Goal: Find specific page/section: Find specific page/section

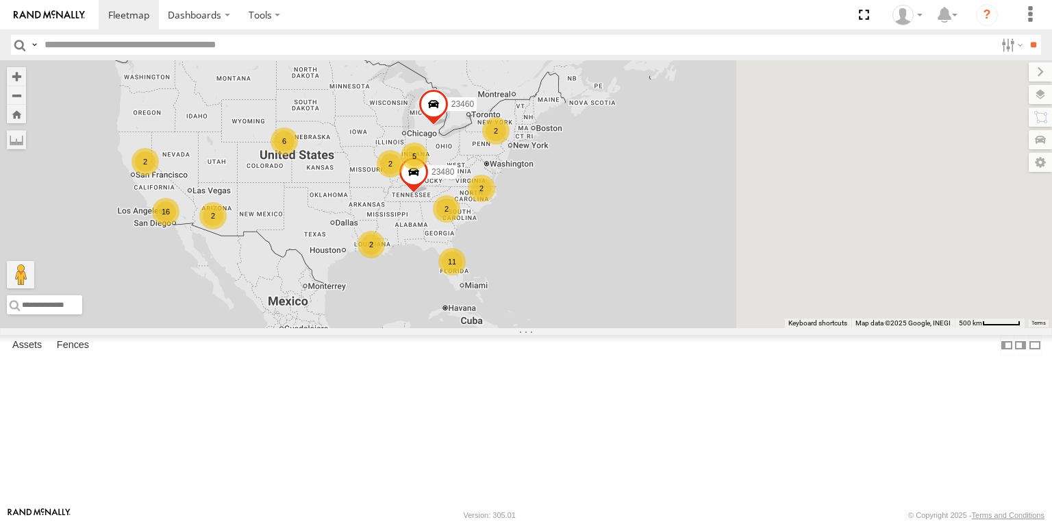
click at [298, 155] on div "6" at bounding box center [283, 140] width 27 height 27
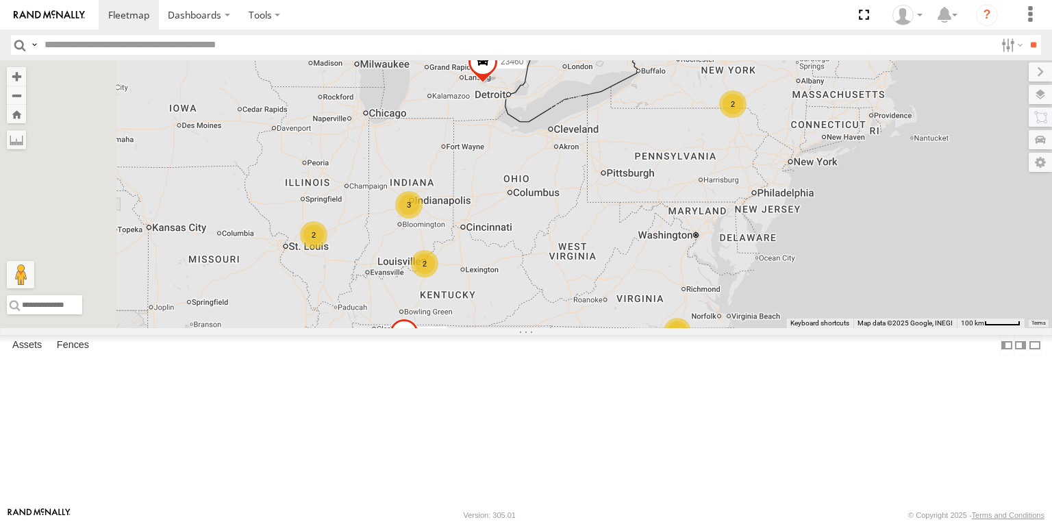
drag, startPoint x: 448, startPoint y: 216, endPoint x: 570, endPoint y: 219, distance: 121.9
click at [570, 219] on div "23460 23480 2 3 2 2 2 2" at bounding box center [526, 194] width 1052 height 268
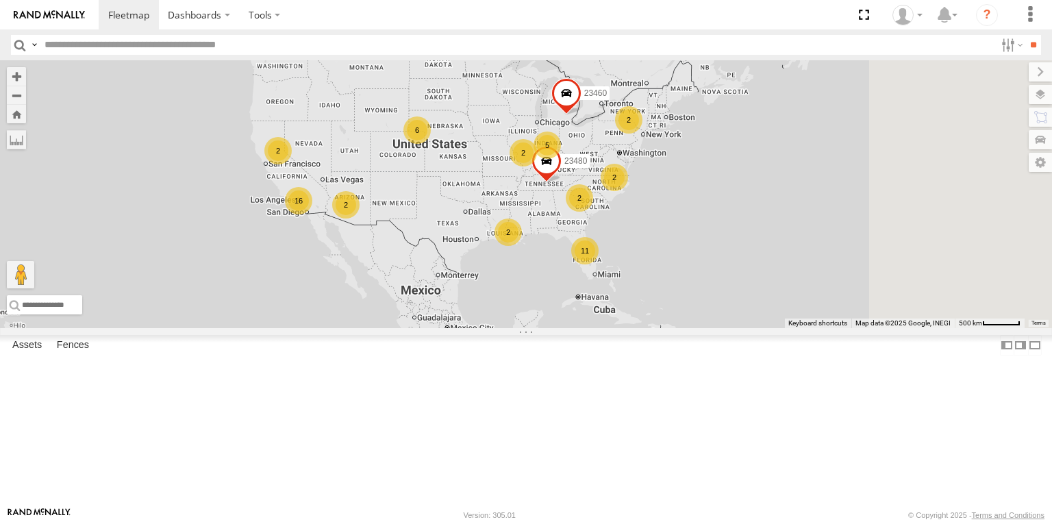
drag, startPoint x: 789, startPoint y: 326, endPoint x: 668, endPoint y: 315, distance: 121.0
click at [668, 312] on div "23460 23480 11 2 16 2 2 5 2 2 6 2 2" at bounding box center [526, 194] width 1052 height 268
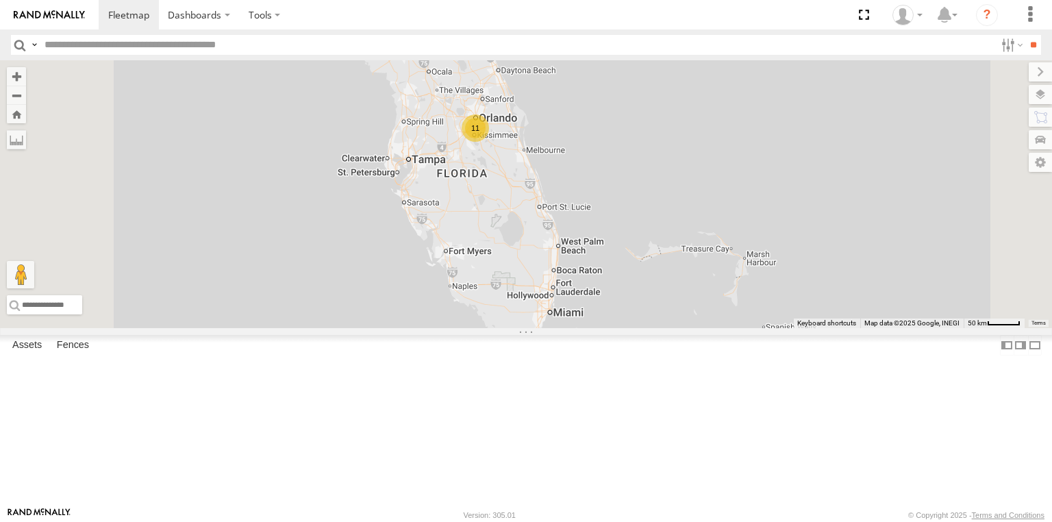
drag, startPoint x: 655, startPoint y: 279, endPoint x: 644, endPoint y: 316, distance: 39.2
click at [644, 316] on div "23460 23480 23207 NEW 23207xx 11" at bounding box center [526, 194] width 1052 height 268
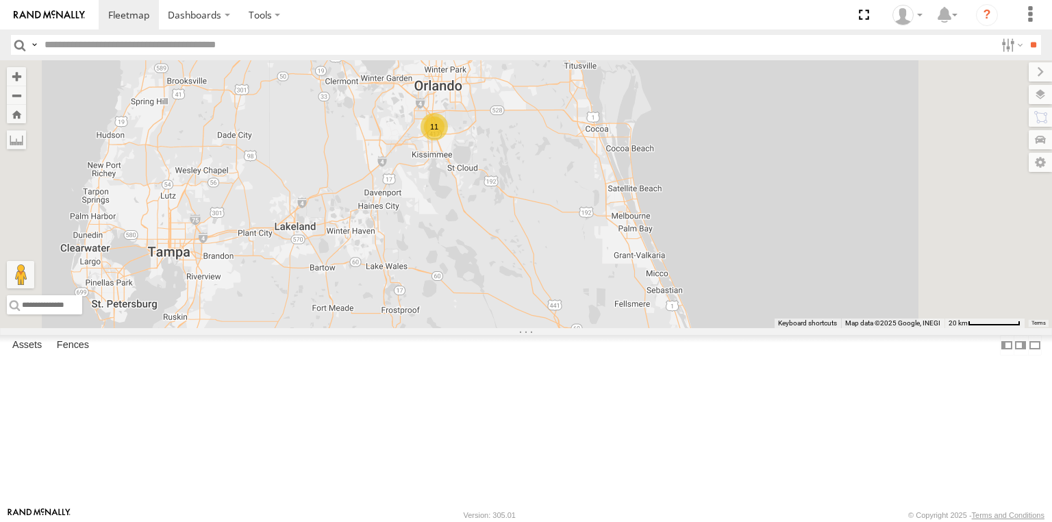
drag, startPoint x: 626, startPoint y: 249, endPoint x: 626, endPoint y: 344, distance: 95.2
click at [626, 328] on div "23460 23480 23207 NEW 23207xx 11" at bounding box center [526, 194] width 1052 height 268
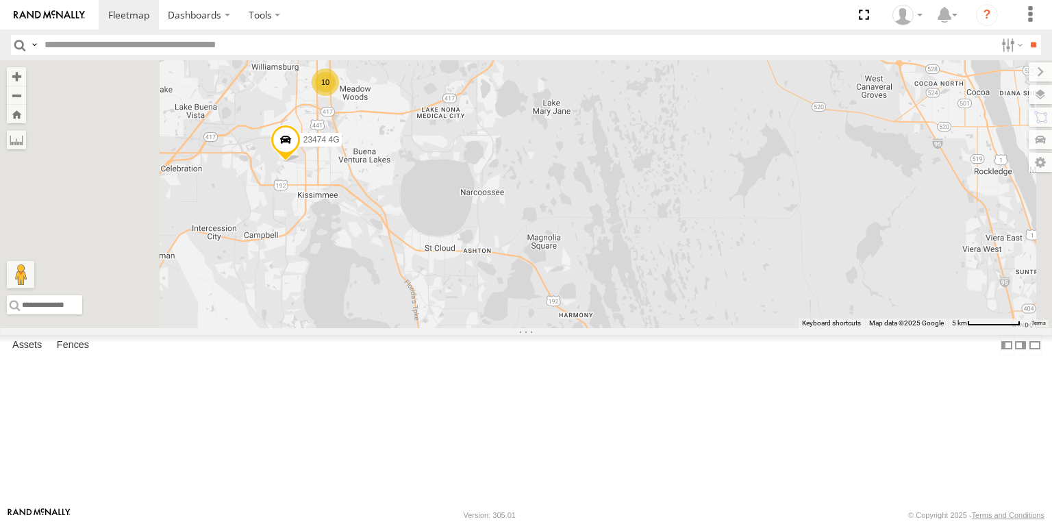
drag, startPoint x: 557, startPoint y: 247, endPoint x: 563, endPoint y: 367, distance: 120.0
click at [563, 328] on div "23460 23480 23207 NEW 23207xx 10 23474 4G" at bounding box center [526, 194] width 1052 height 268
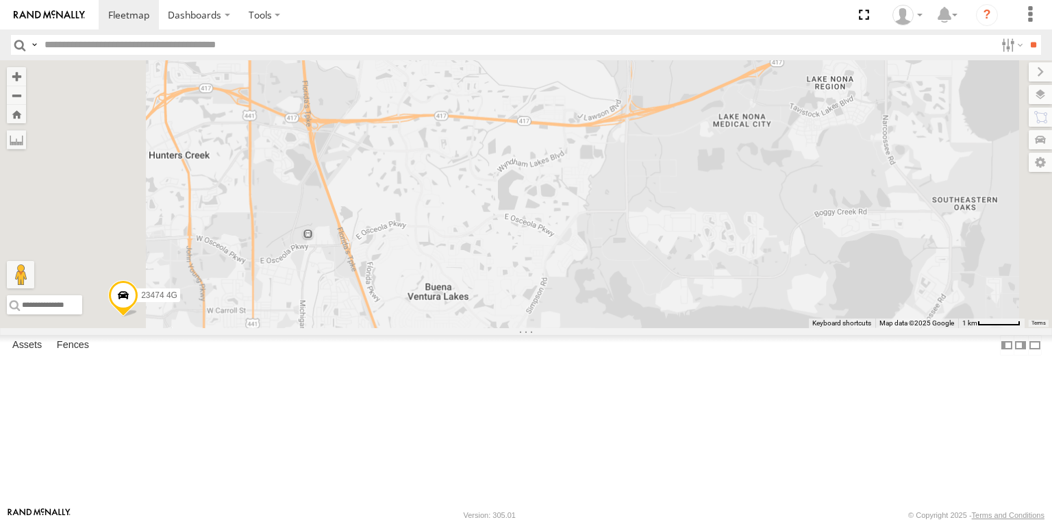
drag, startPoint x: 507, startPoint y: 229, endPoint x: 545, endPoint y: 401, distance: 176.6
click at [545, 328] on div "23460 23480 23207 NEW 23207xx 23474 4G" at bounding box center [526, 194] width 1052 height 268
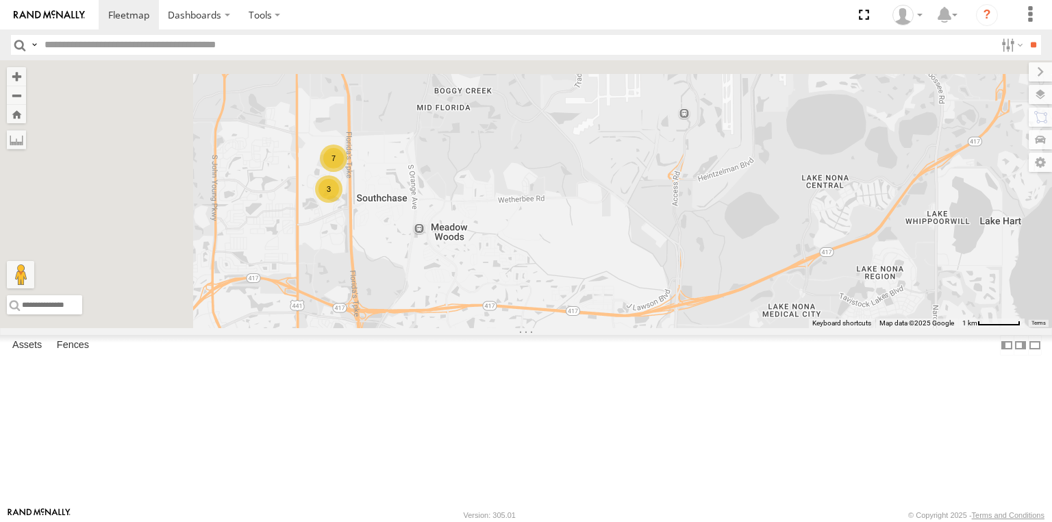
drag, startPoint x: 492, startPoint y: 239, endPoint x: 530, endPoint y: 368, distance: 134.1
click at [528, 328] on div "23460 23480 23207 NEW 23207xx 23474 4G 3 7" at bounding box center [526, 194] width 1052 height 268
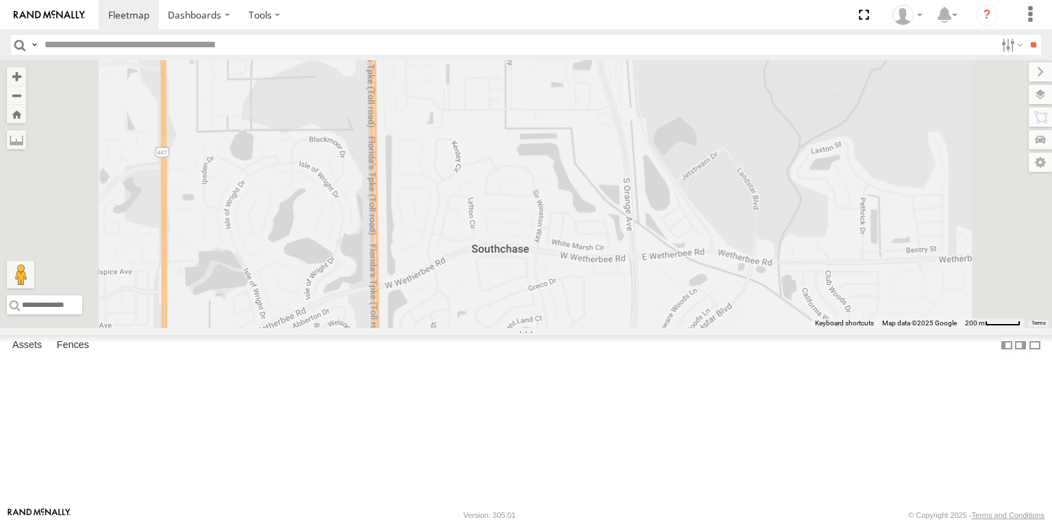
drag, startPoint x: 506, startPoint y: 318, endPoint x: 578, endPoint y: 424, distance: 128.7
click at [579, 328] on div "23460 23480 23207 NEW 23207xx 23474 4G" at bounding box center [526, 194] width 1052 height 268
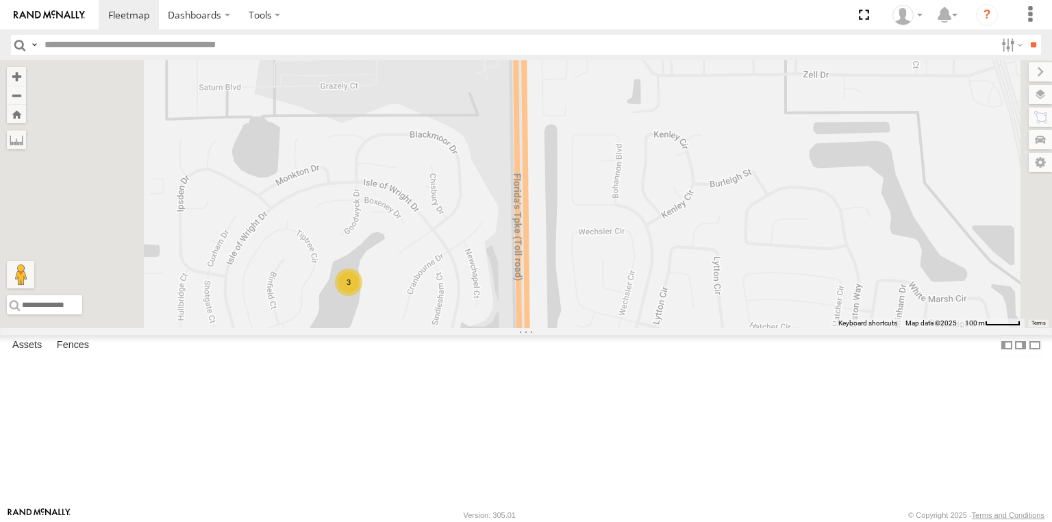
drag, startPoint x: 477, startPoint y: 312, endPoint x: 585, endPoint y: 387, distance: 132.4
click at [585, 328] on div "23460 23480 23207 NEW 23207xx 23474 4G 3 3 2" at bounding box center [526, 194] width 1052 height 268
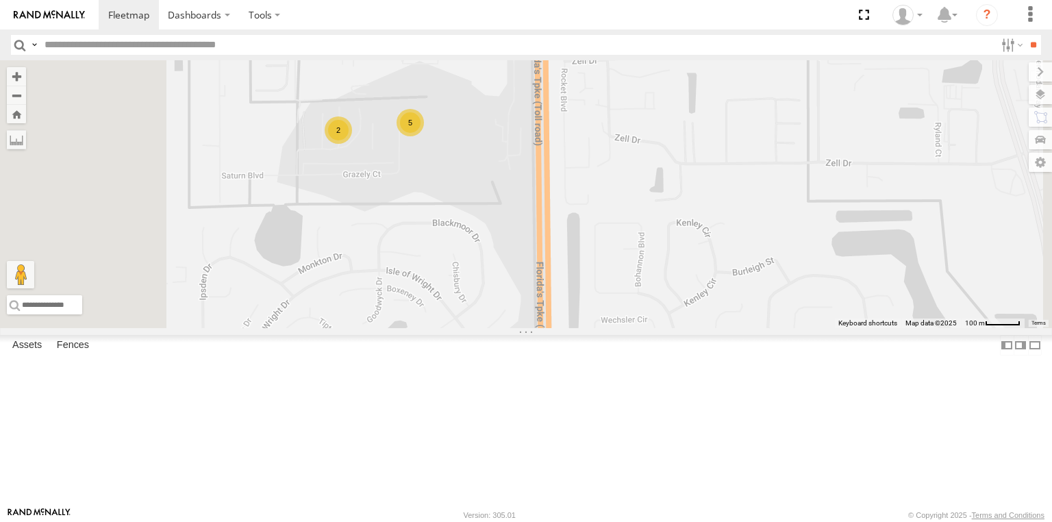
drag, startPoint x: 583, startPoint y: 271, endPoint x: 605, endPoint y: 361, distance: 92.3
click at [605, 328] on div "23460 23480 23207 NEW 23207xx 23474 4G 3 5 2" at bounding box center [526, 194] width 1052 height 268
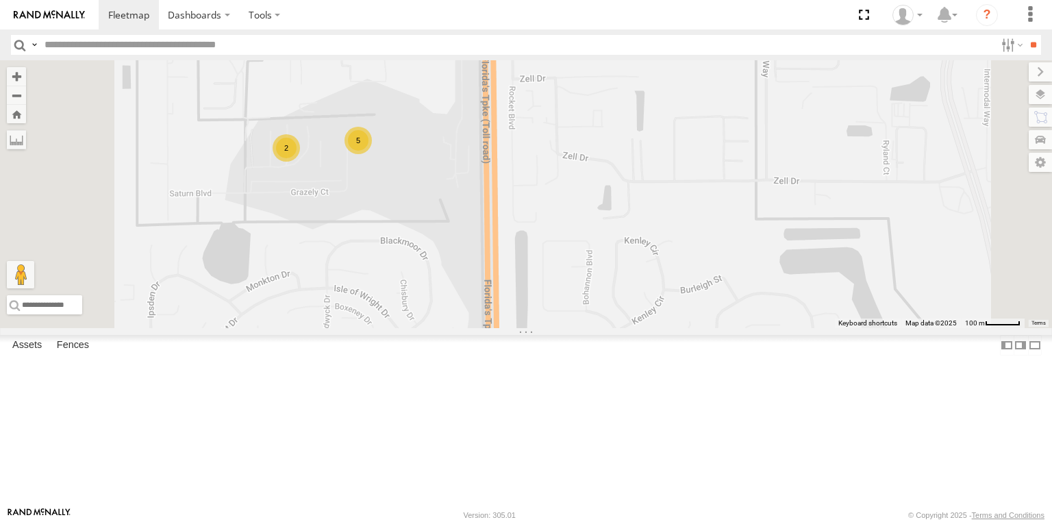
drag, startPoint x: 466, startPoint y: 192, endPoint x: 539, endPoint y: 305, distance: 135.2
click at [539, 305] on div "23460 23480 23207 NEW 23207xx 23474 4G 3 5 2" at bounding box center [526, 194] width 1052 height 268
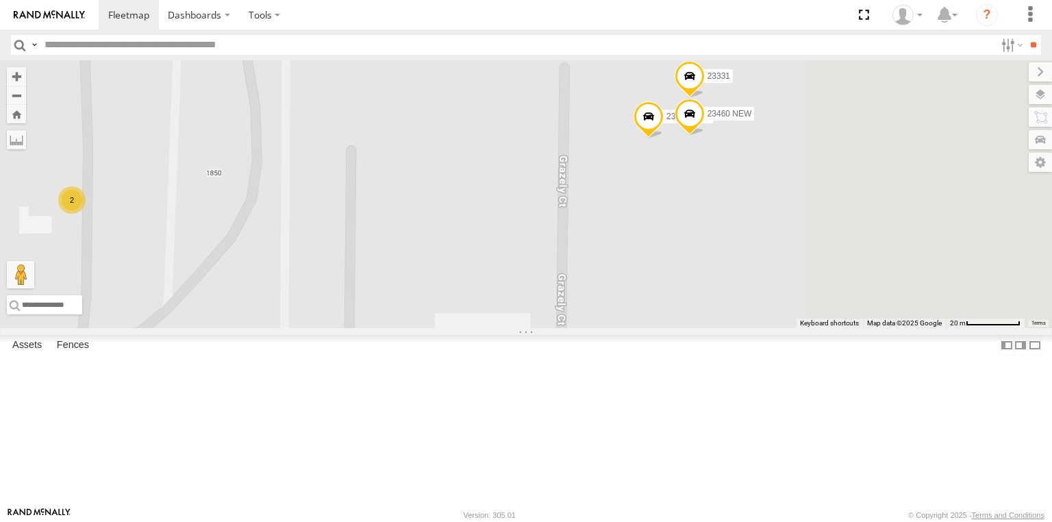
drag, startPoint x: 472, startPoint y: 259, endPoint x: 474, endPoint y: 267, distance: 8.3
click at [379, 266] on div "23460 23480 23207 NEW 23207xx 23474 4G 23331 NEW 23331 2 2 23460 NEW" at bounding box center [526, 194] width 1052 height 268
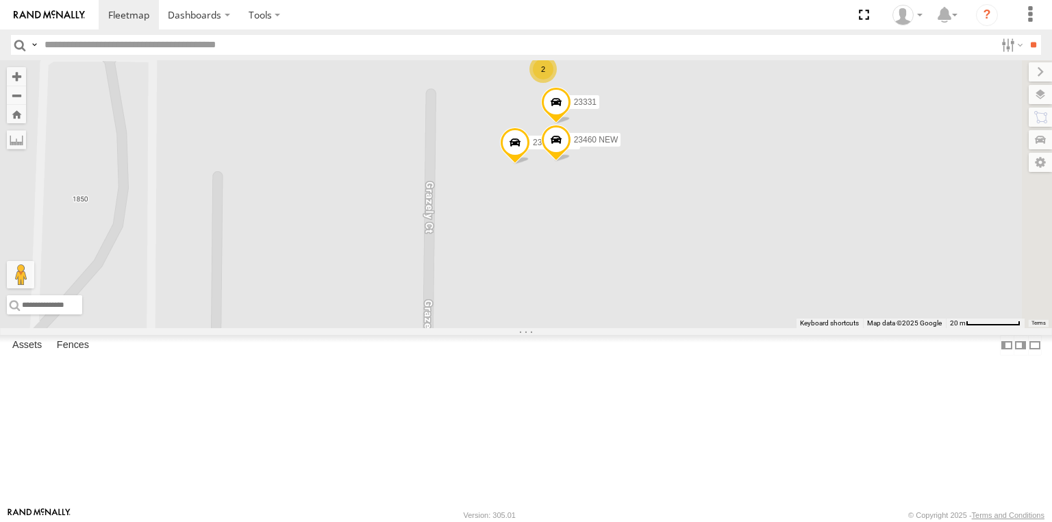
drag, startPoint x: 554, startPoint y: 253, endPoint x: 484, endPoint y: 272, distance: 72.4
click at [484, 272] on div "23460 23480 23207 NEW 23207xx 23474 4G 23331 NEW 23331 2 2 23460 NEW" at bounding box center [526, 194] width 1052 height 268
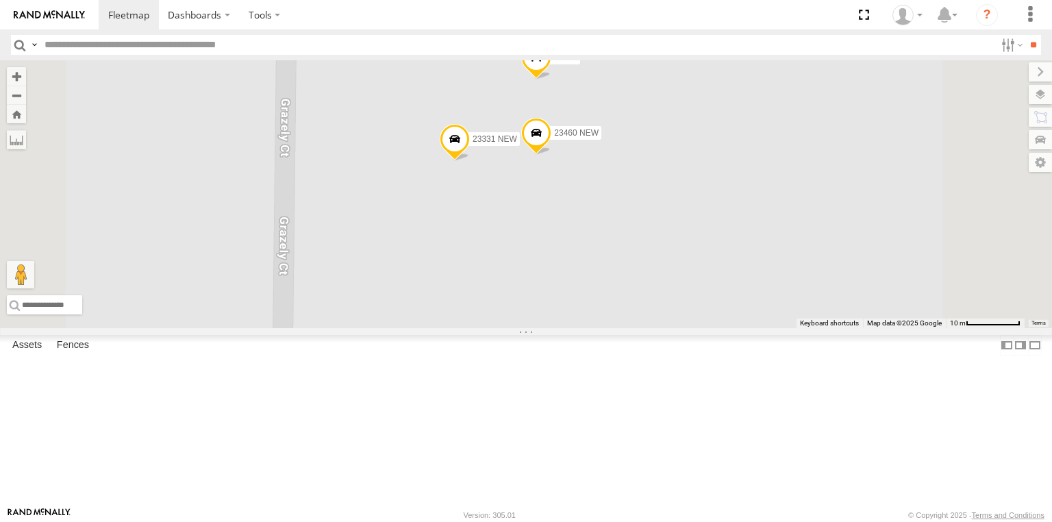
click at [470, 160] on span at bounding box center [455, 141] width 30 height 37
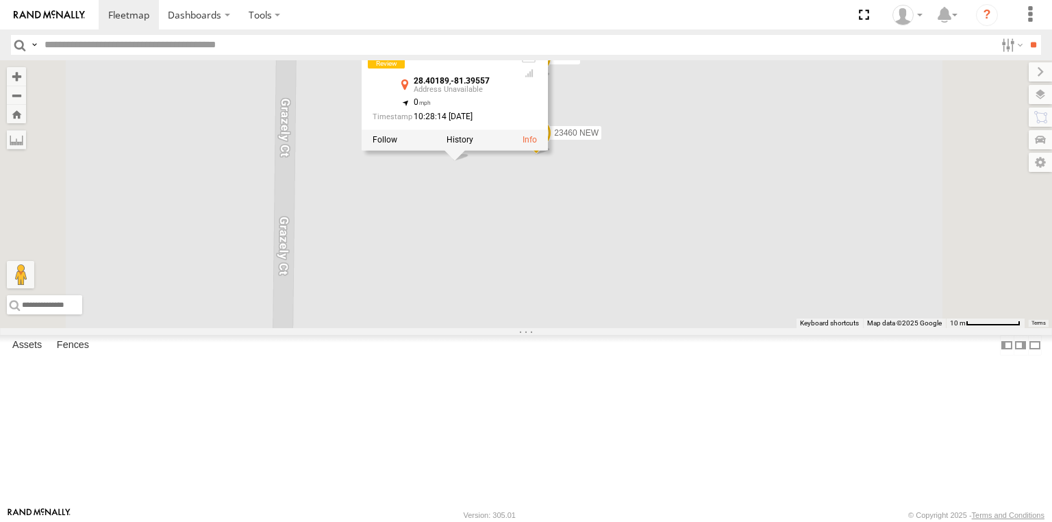
drag, startPoint x: 583, startPoint y: 134, endPoint x: 611, endPoint y: 134, distance: 28.1
click at [509, 71] on div "23331 NEW All Assets" at bounding box center [440, 54] width 137 height 33
copy div "23331"
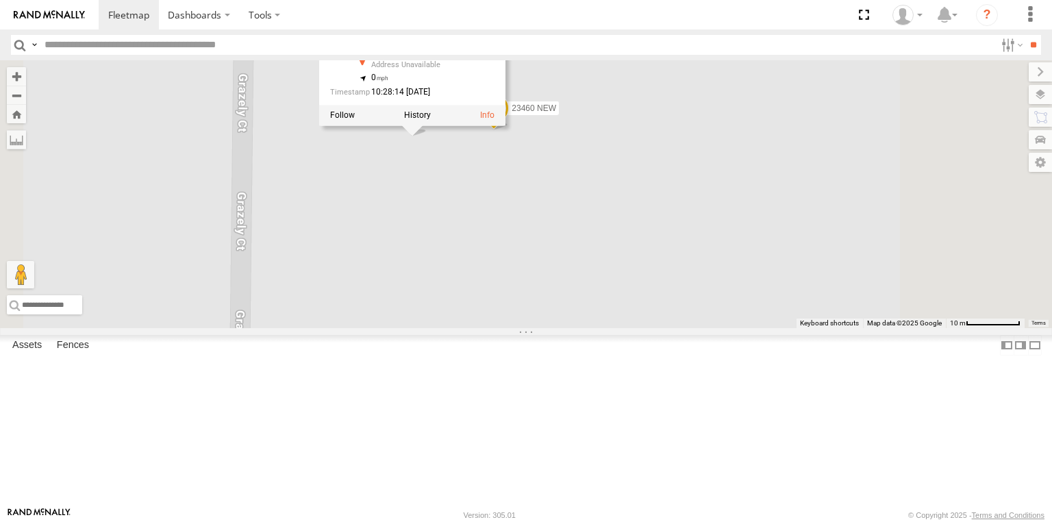
click at [726, 166] on div "23460 23480 23207 NEW 23207xx 23474 4G 23331 NEW 23331 23460 NEW 23331 NEW All …" at bounding box center [526, 194] width 1052 height 268
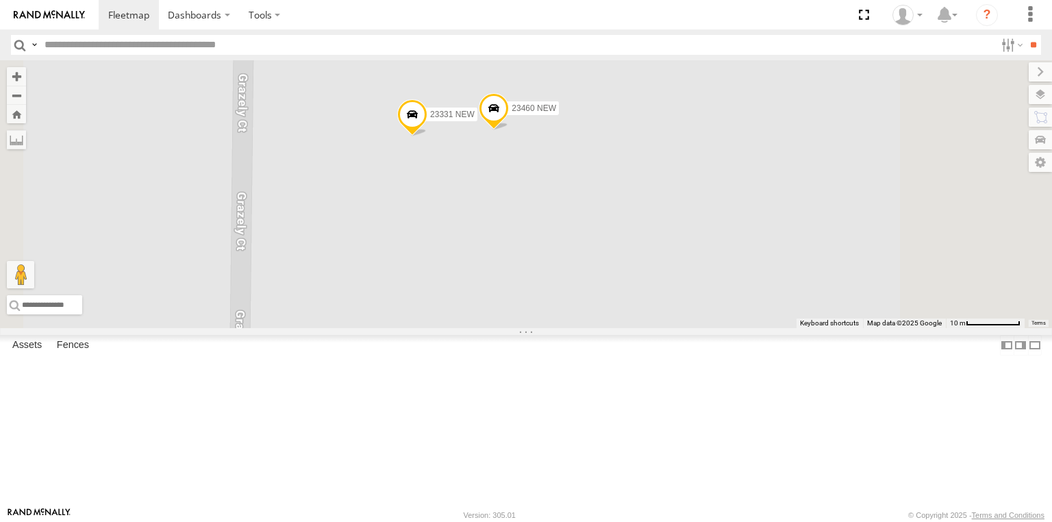
click at [509, 130] on span at bounding box center [494, 111] width 30 height 37
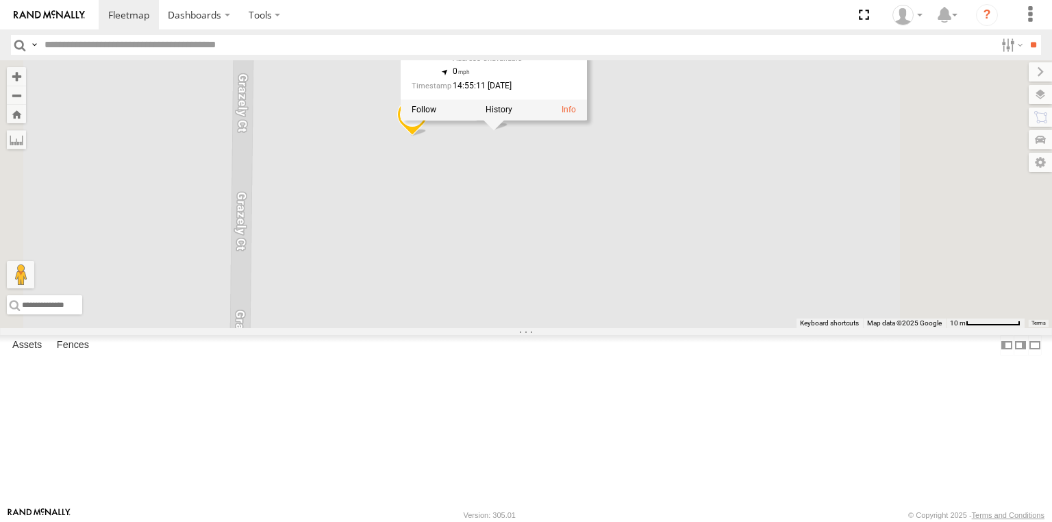
drag, startPoint x: 621, startPoint y: 102, endPoint x: 651, endPoint y: 107, distance: 30.5
click at [548, 40] on div "23460 NEW All Assets" at bounding box center [479, 24] width 137 height 33
copy div "23460"
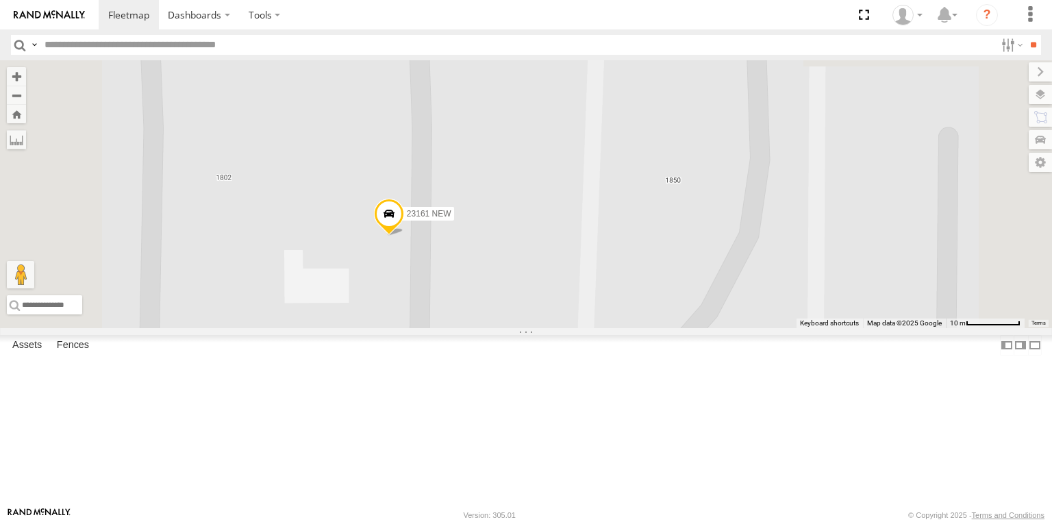
drag, startPoint x: 535, startPoint y: 228, endPoint x: 588, endPoint y: 350, distance: 132.8
click at [588, 328] on div "23460 23480 23207 NEW 23207xx 23474 4G 23335 NEW 23161 NEW" at bounding box center [526, 194] width 1052 height 268
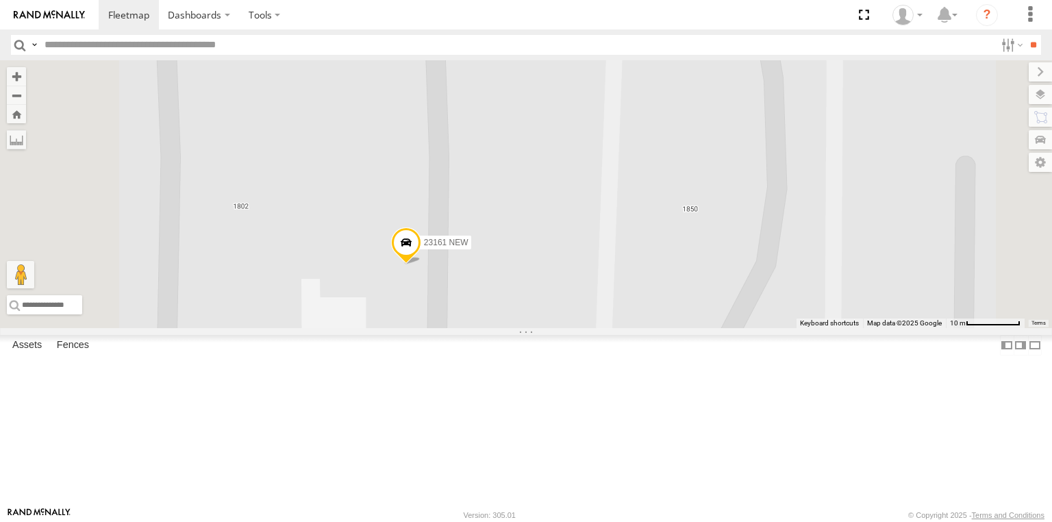
click at [421, 264] on span at bounding box center [406, 245] width 30 height 37
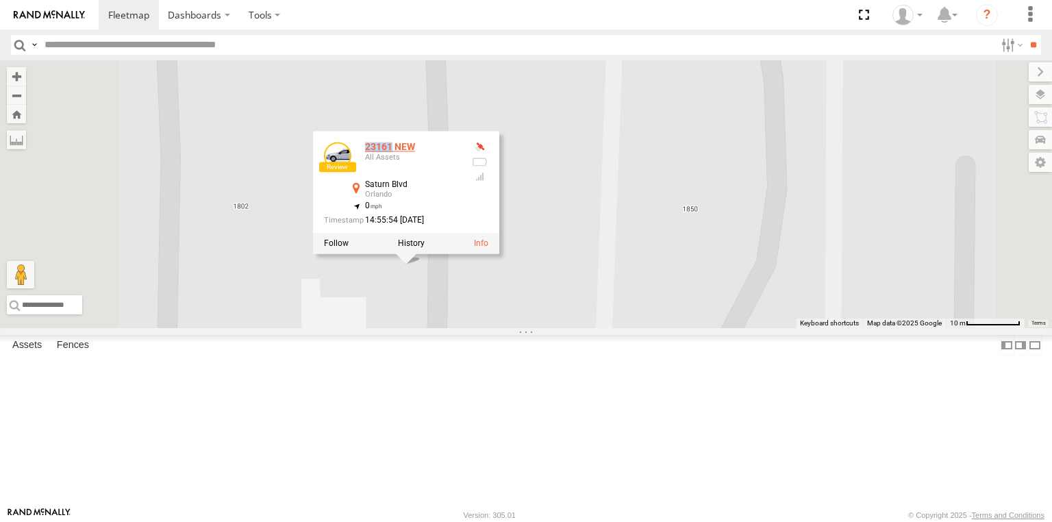
drag, startPoint x: 534, startPoint y: 236, endPoint x: 564, endPoint y: 240, distance: 30.4
click at [461, 175] on div "23161 NEW All Assets" at bounding box center [392, 158] width 137 height 33
copy div "23161"
click at [461, 199] on div "Orlando" at bounding box center [413, 194] width 96 height 8
drag, startPoint x: 586, startPoint y: 279, endPoint x: 538, endPoint y: 276, distance: 48.0
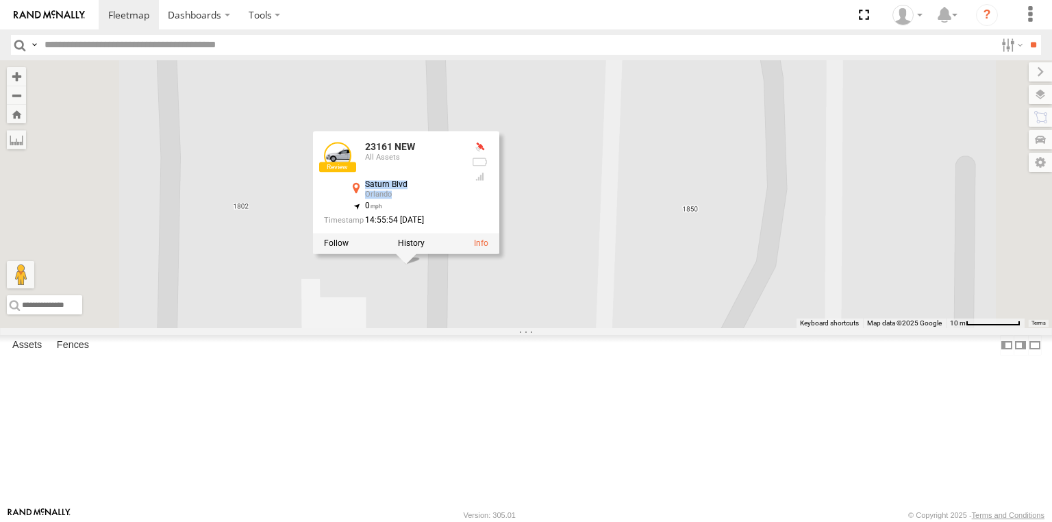
click at [461, 201] on div "Saturn Blvd Orlando 28.40168 , -81.39783" at bounding box center [404, 190] width 112 height 21
click at [499, 233] on div "23161 NEW All Assets Saturn Blvd Orlando 28.40168 , -81.39783 0 14:55:54 [DATE]" at bounding box center [406, 182] width 186 height 103
click at [709, 284] on div "23460 23480 23207 NEW 23207xx 23474 4G 23335 NEW 23161 NEW 23161 NEW All Assets…" at bounding box center [526, 194] width 1052 height 268
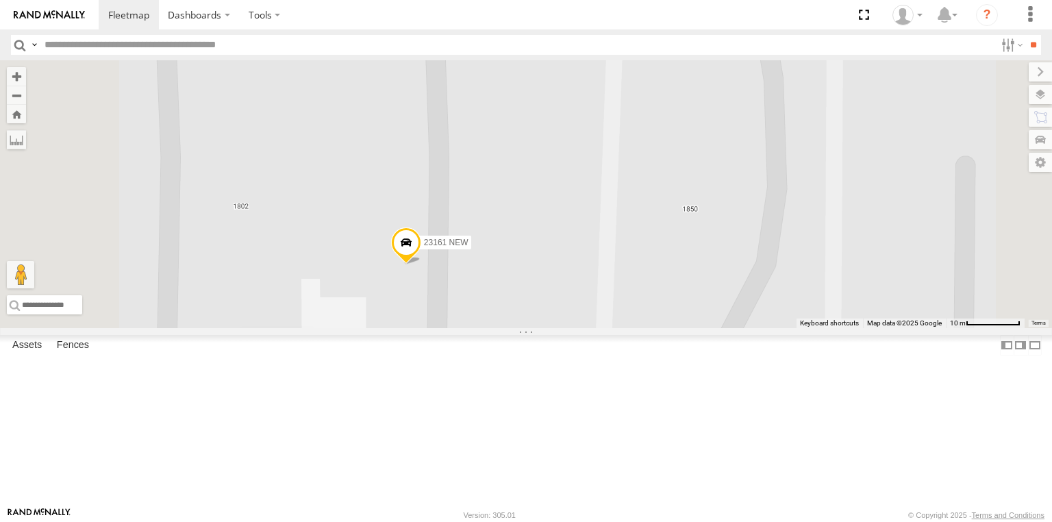
drag, startPoint x: 580, startPoint y: 329, endPoint x: 613, endPoint y: 340, distance: 35.3
click at [308, 340] on label "Mark Location" at bounding box center [273, 337] width 70 height 16
click at [424, 239] on span at bounding box center [409, 220] width 30 height 37
